Goal: Information Seeking & Learning: Learn about a topic

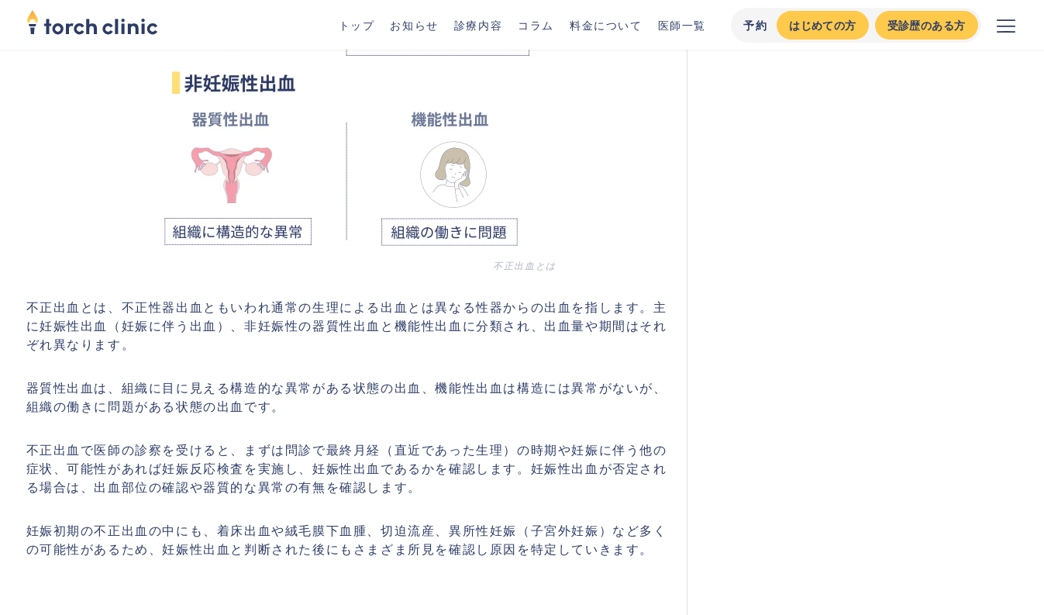
scroll to position [1008, 0]
click at [433, 318] on p "不正出血とは、不正性器出血ともいわれ通常の生理による出血とは異なる性器からの出血を指します。主に妊娠性出血（妊娠に伴う出血）、非妊娠性の器質性出血と機能性出血…" at bounding box center [347, 323] width 643 height 56
click at [602, 310] on p "不正出血とは、不正性器出血ともいわれ通常の生理による出血とは異なる性器からの出血を指します。主に妊娠性出血（妊娠に伴う出血）、非妊娠性の器質性出血と機能性出血…" at bounding box center [347, 323] width 643 height 56
click at [244, 311] on p "不正出血とは、不正性器出血ともいわれ通常の生理による出血とは異なる性器からの出血を指します。主に妊娠性出血（妊娠に伴う出血）、非妊娠性の器質性出血と機能性出血…" at bounding box center [347, 323] width 643 height 56
click at [324, 306] on p "不正出血とは、不正性器出血ともいわれ通常の生理による出血とは異なる性器からの出血を指します。主に妊娠性出血（妊娠に伴う出血）、非妊娠性の器質性出血と機能性出血…" at bounding box center [347, 323] width 643 height 56
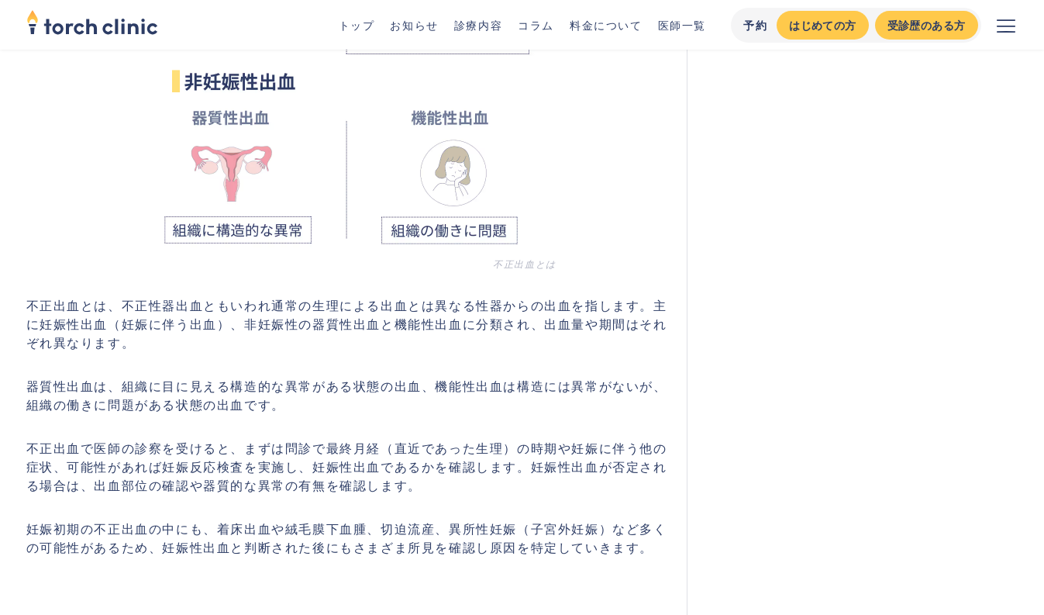
click at [382, 305] on p "不正出血とは、不正性器出血ともいわれ通常の生理による出血とは異なる性器からの出血を指します。主に妊娠性出血（妊娠に伴う出血）、非妊娠性の器質性出血と機能性出血…" at bounding box center [347, 323] width 643 height 56
click at [434, 305] on p "不正出血とは、不正性器出血ともいわれ通常の生理による出血とは異なる性器からの出血を指します。主に妊娠性出血（妊娠に伴う出血）、非妊娠性の器質性出血と機能性出血…" at bounding box center [347, 323] width 643 height 56
click at [521, 305] on p "不正出血とは、不正性器出血ともいわれ通常の生理による出血とは異なる性器からの出血を指します。主に妊娠性出血（妊娠に伴う出血）、非妊娠性の器質性出血と機能性出血…" at bounding box center [347, 323] width 643 height 56
click at [87, 333] on p "不正出血とは、不正性器出血ともいわれ通常の生理による出血とは異なる性器からの出血を指します。主に妊娠性出血（妊娠に伴う出血）、非妊娠性の器質性出血と機能性出血…" at bounding box center [347, 323] width 643 height 56
click at [287, 333] on p "不正出血とは、不正性器出血ともいわれ通常の生理による出血とは異なる性器からの出血を指します。主に妊娠性出血（妊娠に伴う出血）、非妊娠性の器質性出血と機能性出血…" at bounding box center [347, 323] width 643 height 56
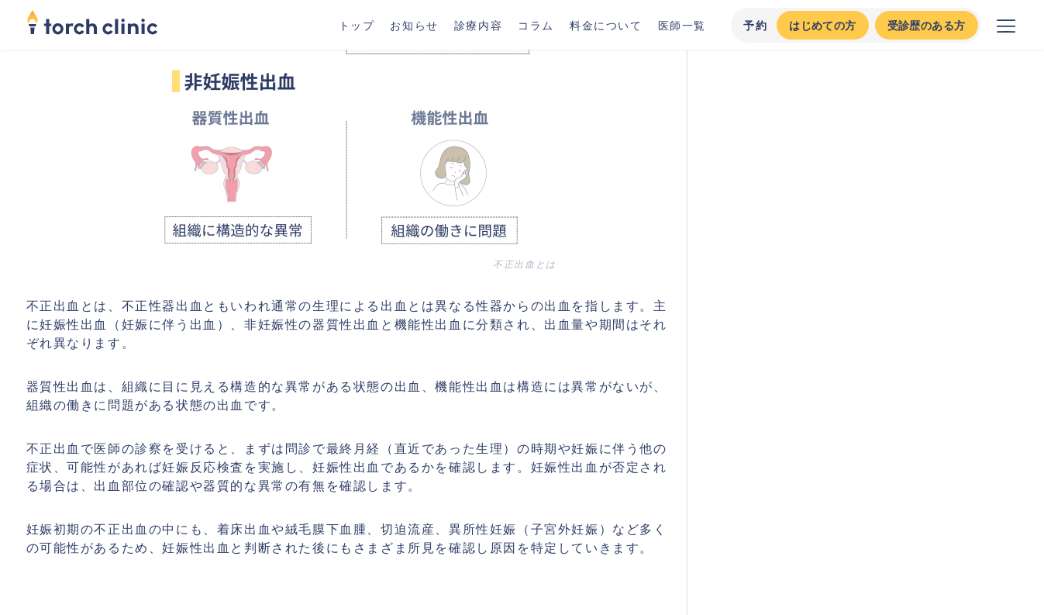
click at [132, 387] on p "器質性出血は、組織に目に見える構造的な異常がある状態の出血、機能性出血は構造には異常がないが、組織の働きに問題がある状態の出血です。" at bounding box center [347, 394] width 643 height 37
click at [228, 388] on p "器質性出血は、組織に目に見える構造的な異常がある状態の出血、機能性出血は構造には異常がないが、組織の働きに問題がある状態の出血です。" at bounding box center [347, 394] width 643 height 37
click at [361, 383] on p "器質性出血は、組織に目に見える構造的な異常がある状態の出血、機能性出血は構造には異常がないが、組織の働きに問題がある状態の出血です。" at bounding box center [347, 394] width 643 height 37
click at [520, 383] on p "器質性出血は、組織に目に見える構造的な異常がある状態の出血、機能性出血は構造には異常がないが、組織の働きに問題がある状態の出血です。" at bounding box center [347, 394] width 643 height 37
drag, startPoint x: 127, startPoint y: 409, endPoint x: 137, endPoint y: 423, distance: 17.2
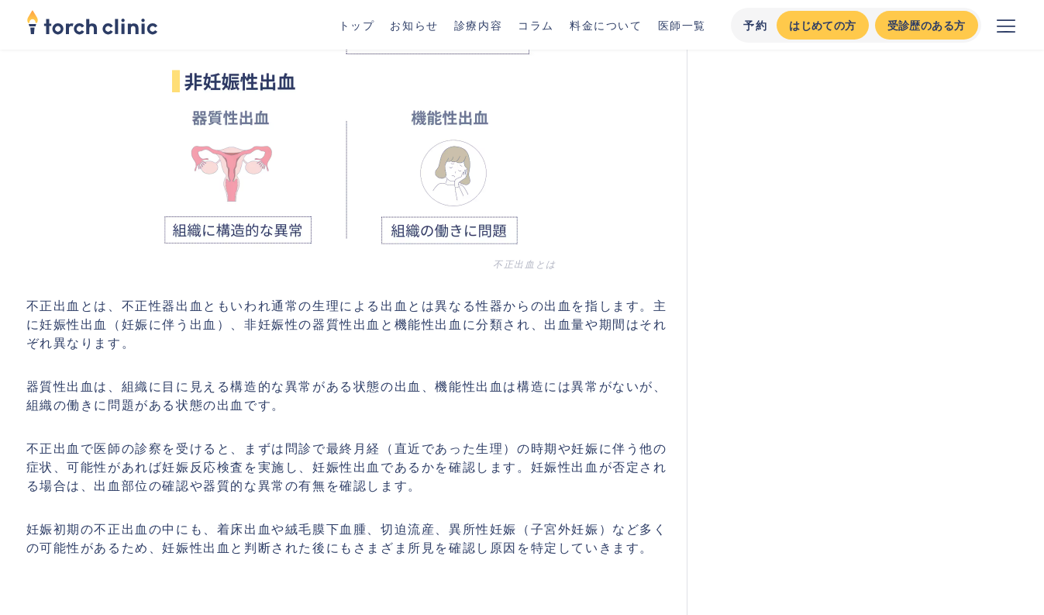
click at [130, 411] on p "器質性出血は、組織に目に見える構造的な異常がある状態の出血、機能性出血は構造には異常がないが、組織の働きに問題がある状態の出血です。" at bounding box center [347, 394] width 643 height 37
drag, startPoint x: 100, startPoint y: 459, endPoint x: 124, endPoint y: 461, distance: 24.1
click at [105, 459] on p "不正出血で医師の診察を受けると、まずは問診で最終月経（直近であった生理）の時期や妊娠に伴う他の症状、可能性があれば妊娠反応検査を実施し、妊娠性出血であるかを確…" at bounding box center [347, 466] width 643 height 56
click at [179, 461] on p "不正出血で医師の診察を受けると、まずは問診で最終月経（直近であった生理）の時期や妊娠に伴う他の症状、可能性があれば妊娠反応検査を実施し、妊娠性出血であるかを確…" at bounding box center [347, 466] width 643 height 56
click at [314, 447] on p "不正出血で医師の診察を受けると、まずは問診で最終月経（直近であった生理）の時期や妊娠に伴う他の症状、可能性があれば妊娠反応検査を実施し、妊娠性出血であるかを確…" at bounding box center [347, 466] width 643 height 56
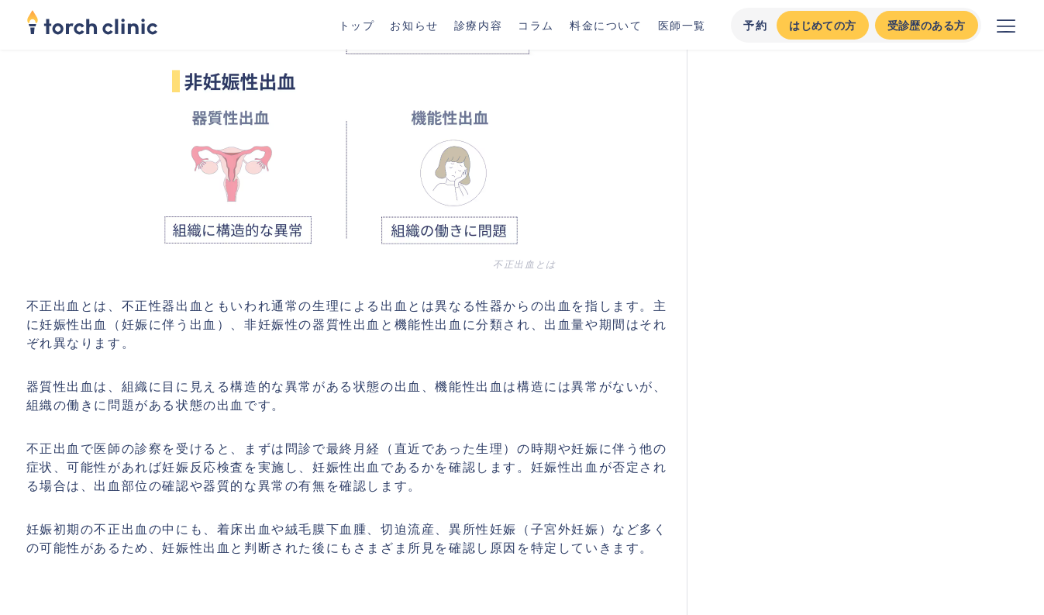
scroll to position [1085, 0]
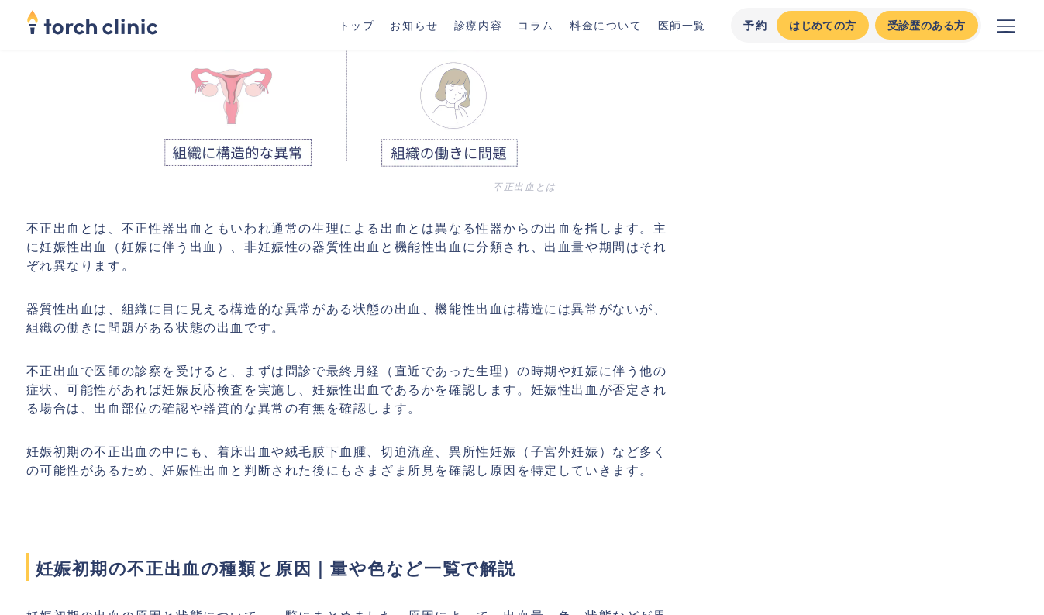
click at [147, 450] on p "妊娠初期の不正出血の中にも、着床出血や絨毛膜下血腫、切迫流産、異所性妊娠（子宮外妊娠）など多くの可能性があるため、妊娠性出血と判断された後にもさまざま所見を確…" at bounding box center [347, 459] width 643 height 37
click at [291, 453] on p "妊娠初期の不正出血の中にも、着床出血や絨毛膜下血腫、切迫流産、異所性妊娠（子宮外妊娠）など多くの可能性があるため、妊娠性出血と判断された後にもさまざま所見を確…" at bounding box center [347, 459] width 643 height 37
click at [443, 454] on p "妊娠初期の不正出血の中にも、着床出血や絨毛膜下血腫、切迫流産、異所性妊娠（子宮外妊娠）など多くの可能性があるため、妊娠性出血と判断された後にもさまざま所見を確…" at bounding box center [347, 459] width 643 height 37
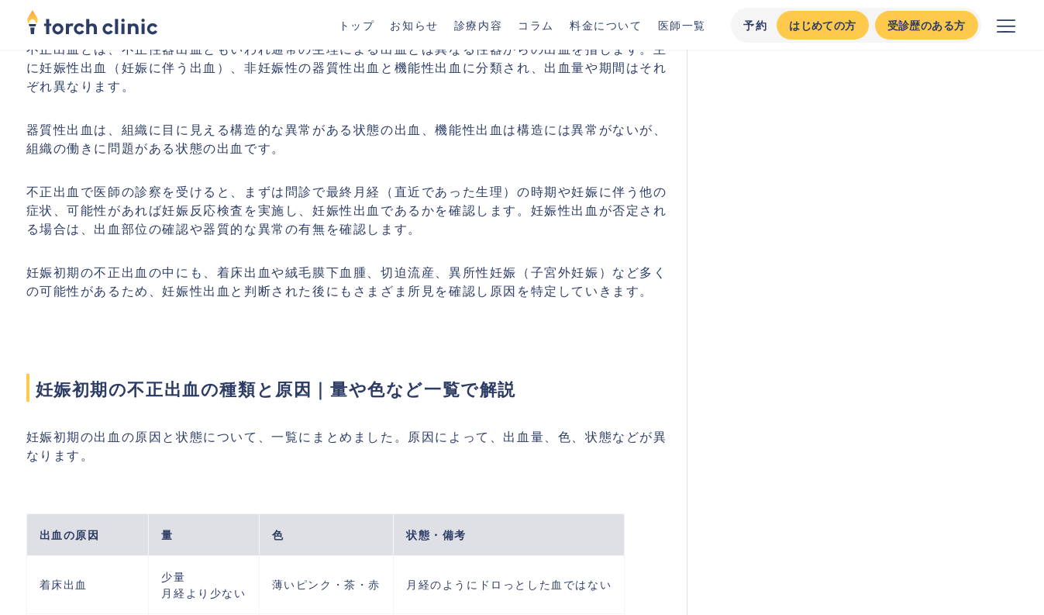
scroll to position [1396, 0]
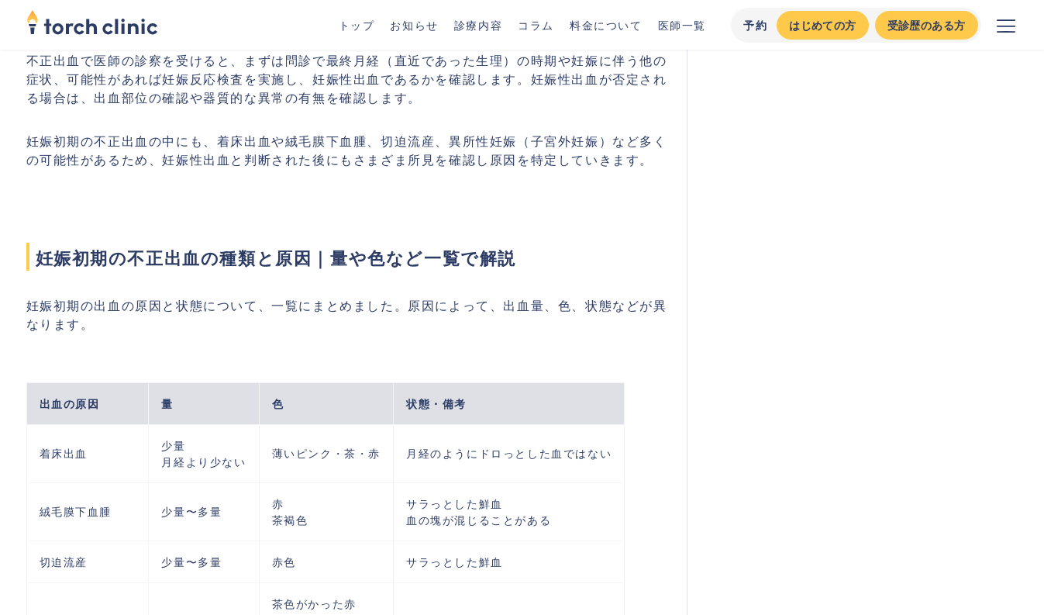
click at [192, 305] on p "妊娠初期の出血の原因と状態について、一覧にまとめました。原因によって、出血量、色、状態などが異なります。" at bounding box center [347, 313] width 643 height 37
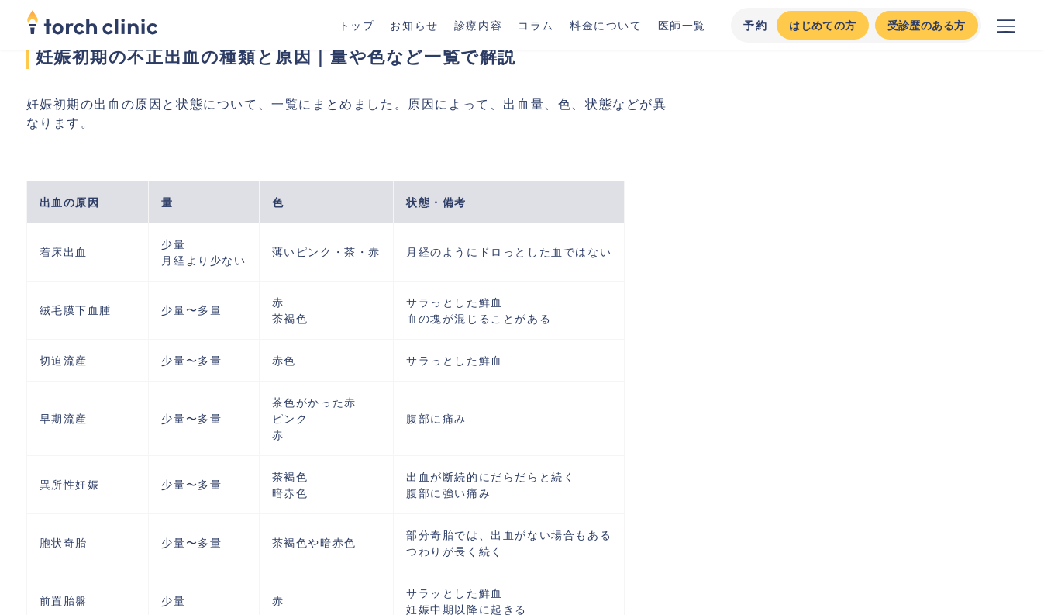
scroll to position [1628, 0]
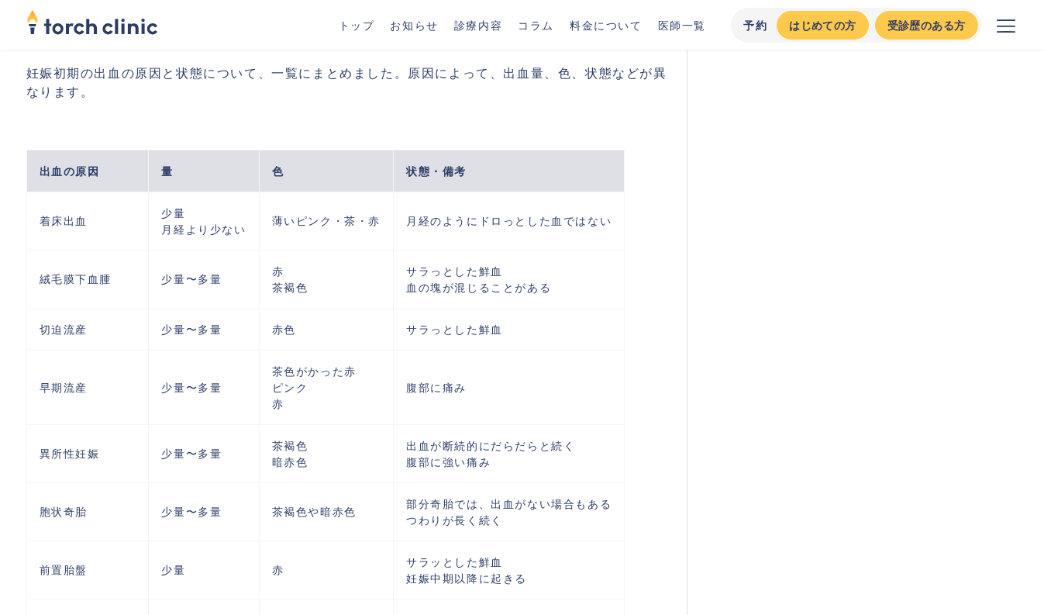
click at [512, 340] on td "サラっとした鮮血" at bounding box center [508, 329] width 231 height 42
click at [501, 387] on td "腹部に痛み" at bounding box center [508, 387] width 231 height 74
click at [482, 381] on td "腹部に痛み" at bounding box center [508, 387] width 231 height 74
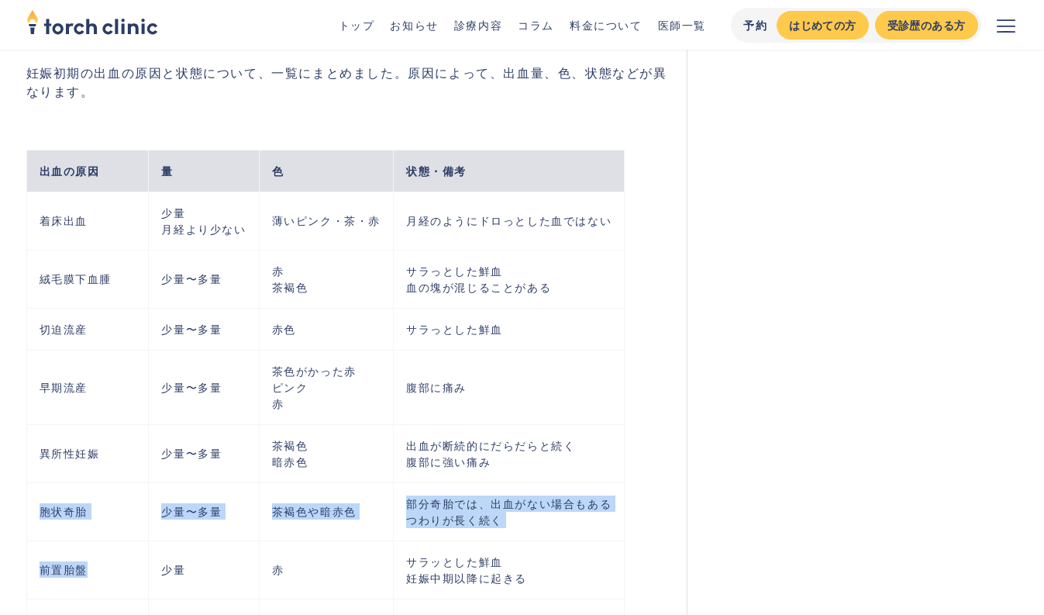
drag, startPoint x: 594, startPoint y: 463, endPoint x: 143, endPoint y: 561, distance: 461.7
click at [140, 562] on tbody "出血の原因 量 色 状態・備考 着床出血 少量 月経より少ない 薄いピンク・茶・赤 月経のようにドロっとした血ではない 絨毛膜下血腫 少量〜多量 赤 茶褐色 …" at bounding box center [325, 440] width 599 height 581
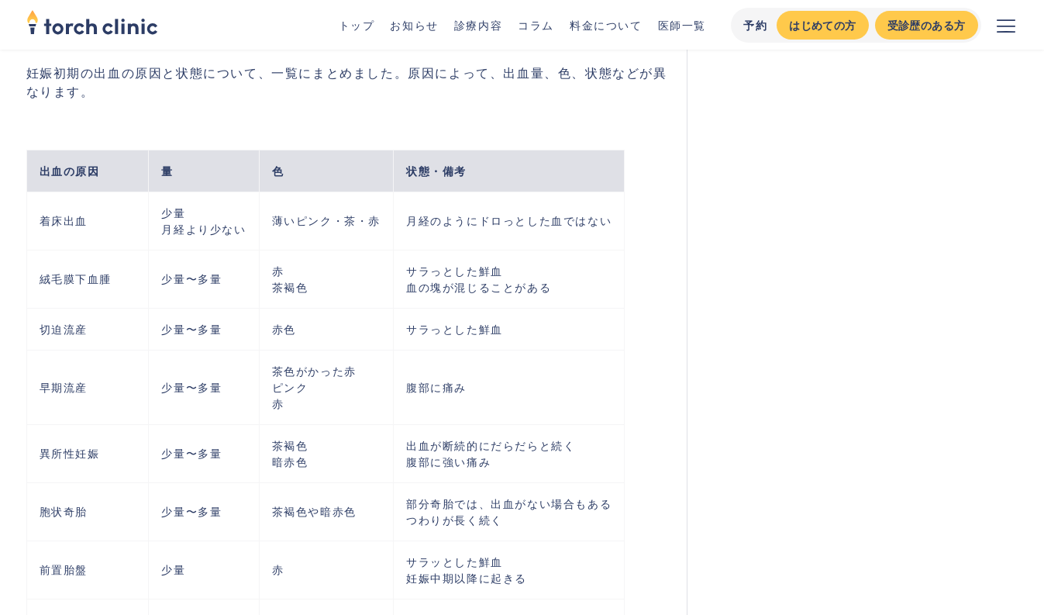
drag, startPoint x: 457, startPoint y: 506, endPoint x: 435, endPoint y: 505, distance: 22.5
click at [435, 505] on td "部分奇胎では、出血がない場合もある つわりが長く続く" at bounding box center [508, 511] width 231 height 58
